Goal: Check status: Check status

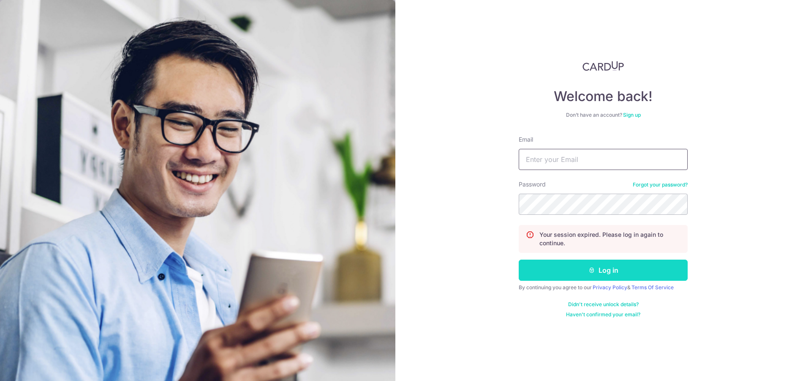
type input "[EMAIL_ADDRESS][DOMAIN_NAME]"
click at [579, 267] on button "Log in" at bounding box center [603, 269] width 169 height 21
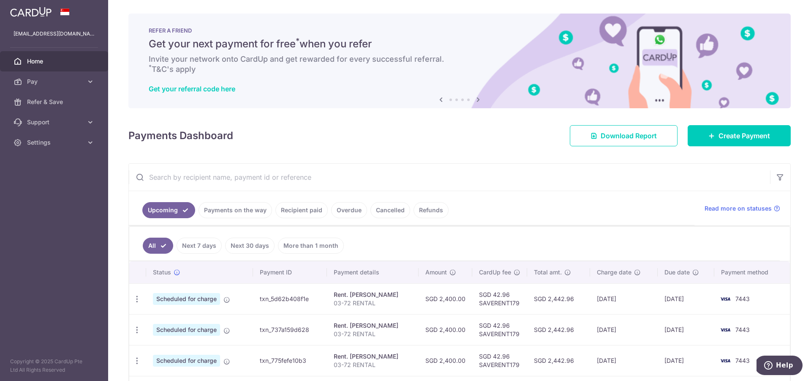
click at [259, 207] on link "Payments on the way" at bounding box center [236, 210] width 74 height 16
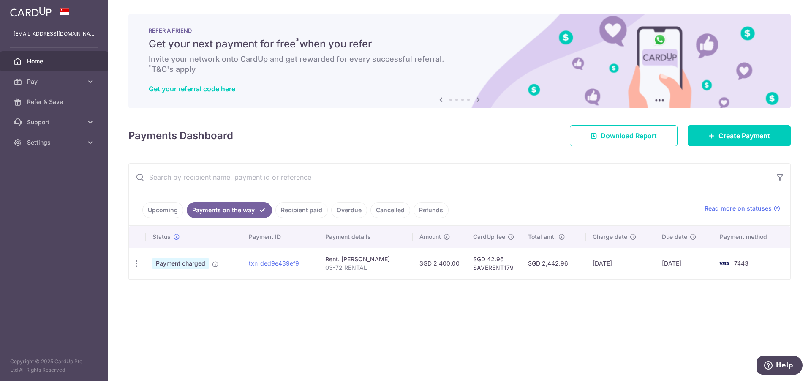
click at [286, 202] on link "Recipient paid" at bounding box center [302, 210] width 52 height 16
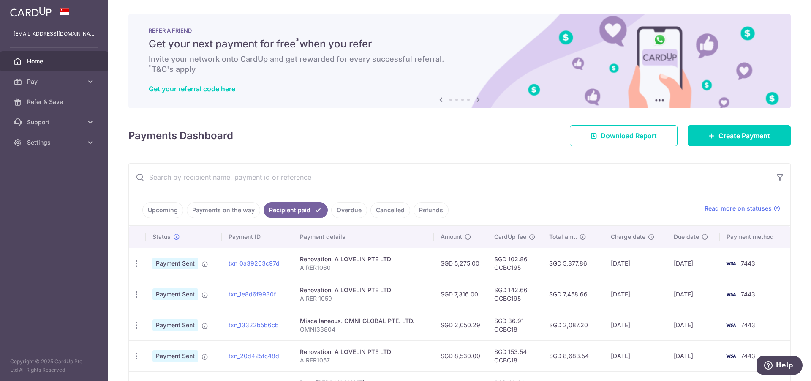
click at [230, 206] on link "Payments on the way" at bounding box center [224, 210] width 74 height 16
